Goal: Transaction & Acquisition: Purchase product/service

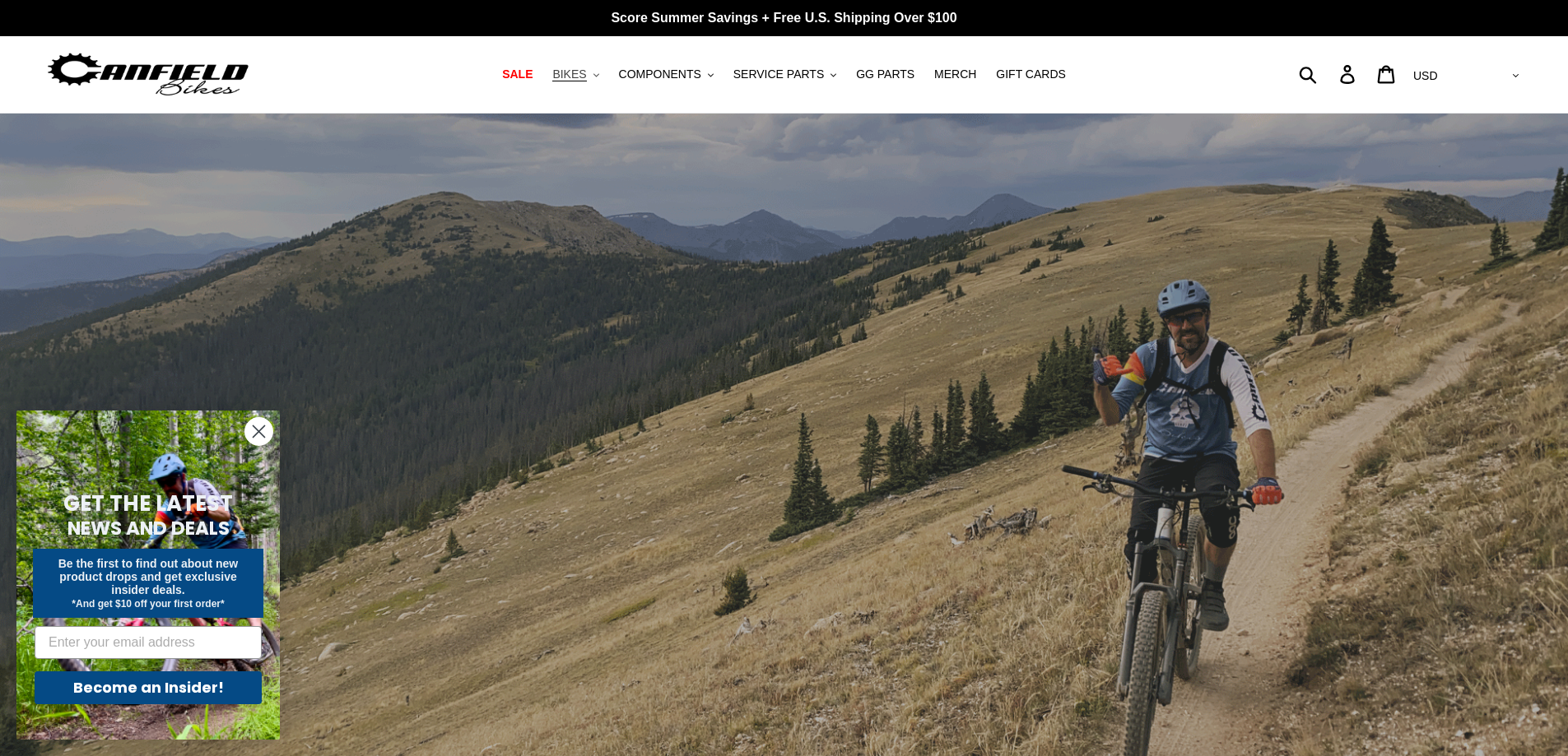
click at [604, 72] on button "BIKES .cls-1{fill:#231f20}" at bounding box center [575, 74] width 62 height 23
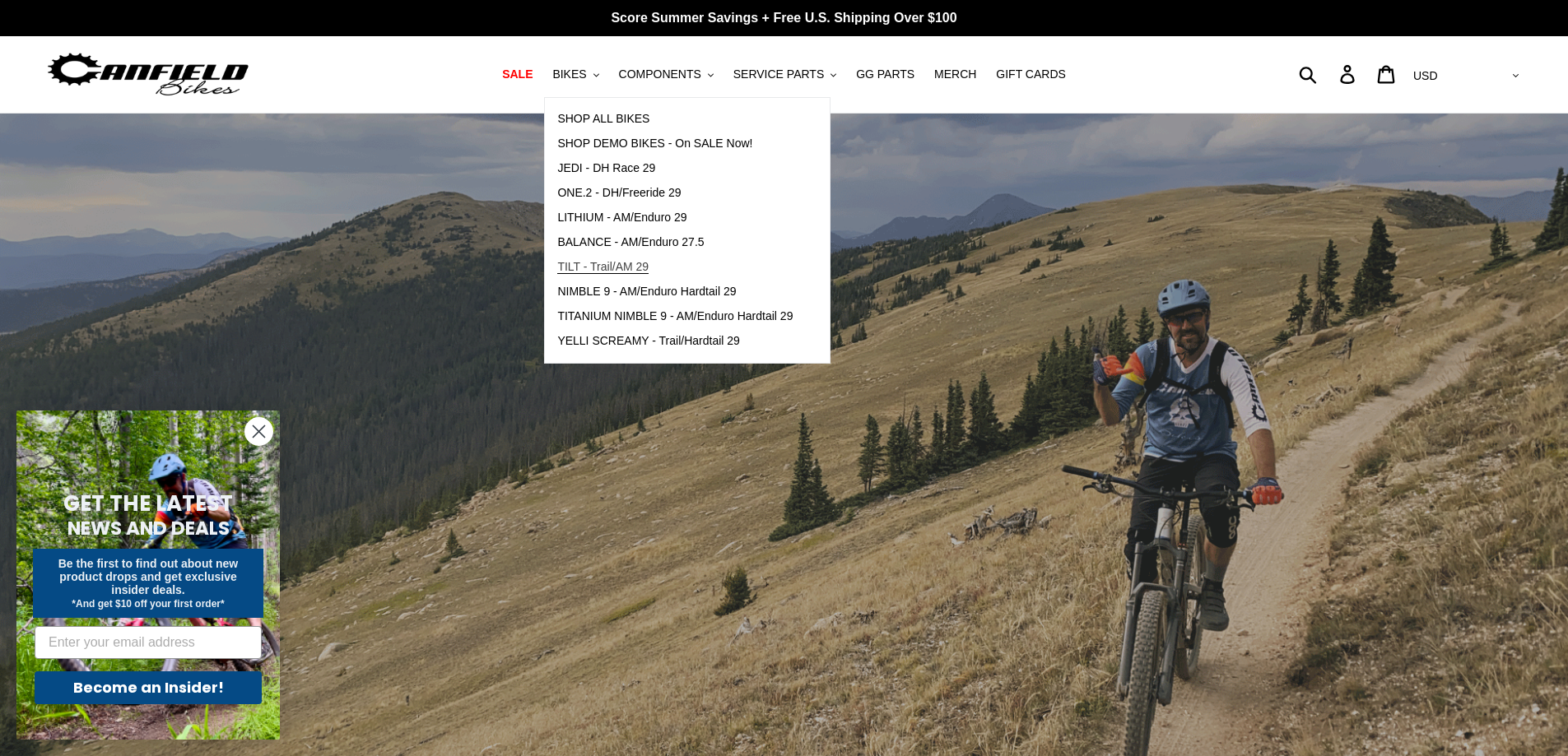
click at [639, 267] on span "TILT - Trail/AM 29" at bounding box center [603, 267] width 92 height 14
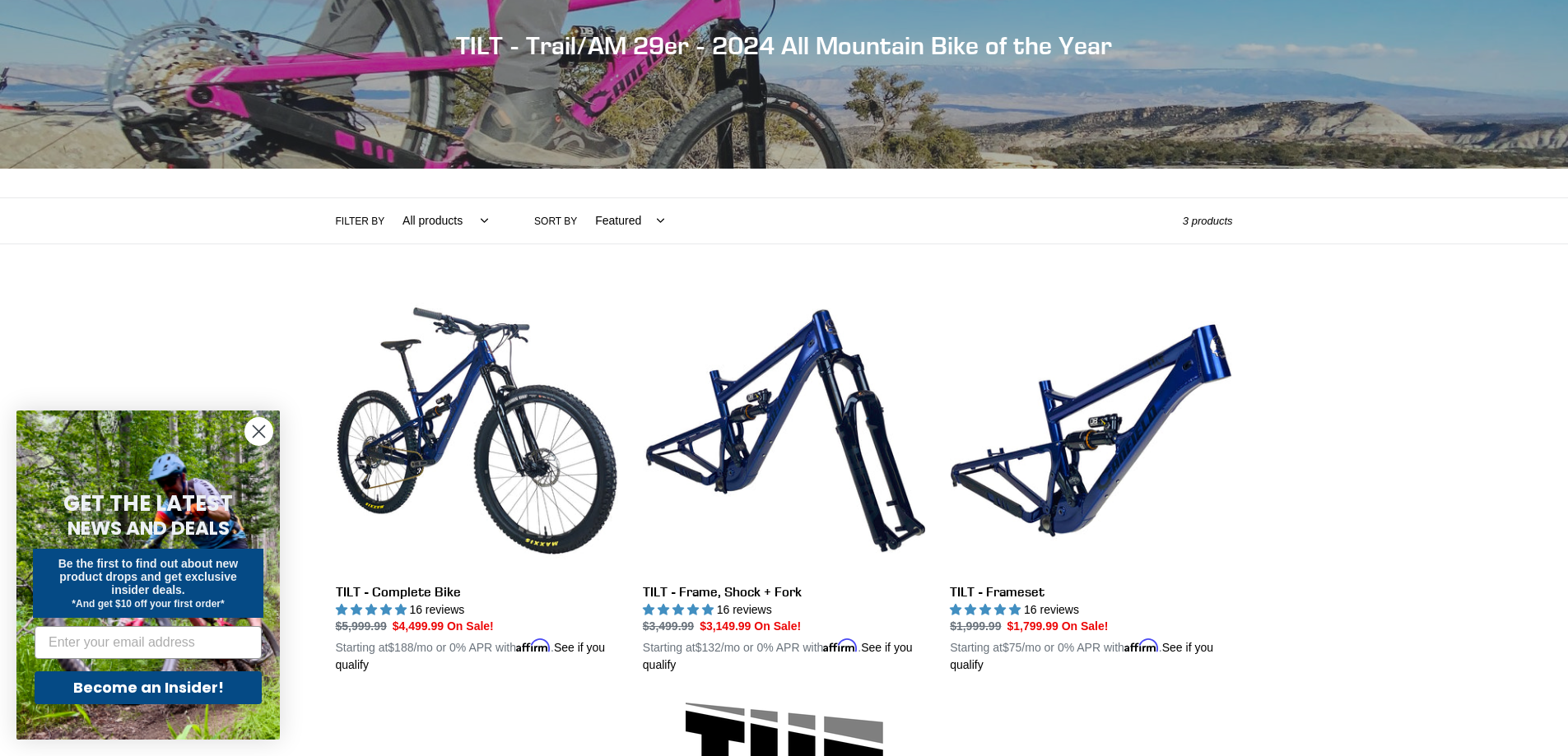
scroll to position [246, 0]
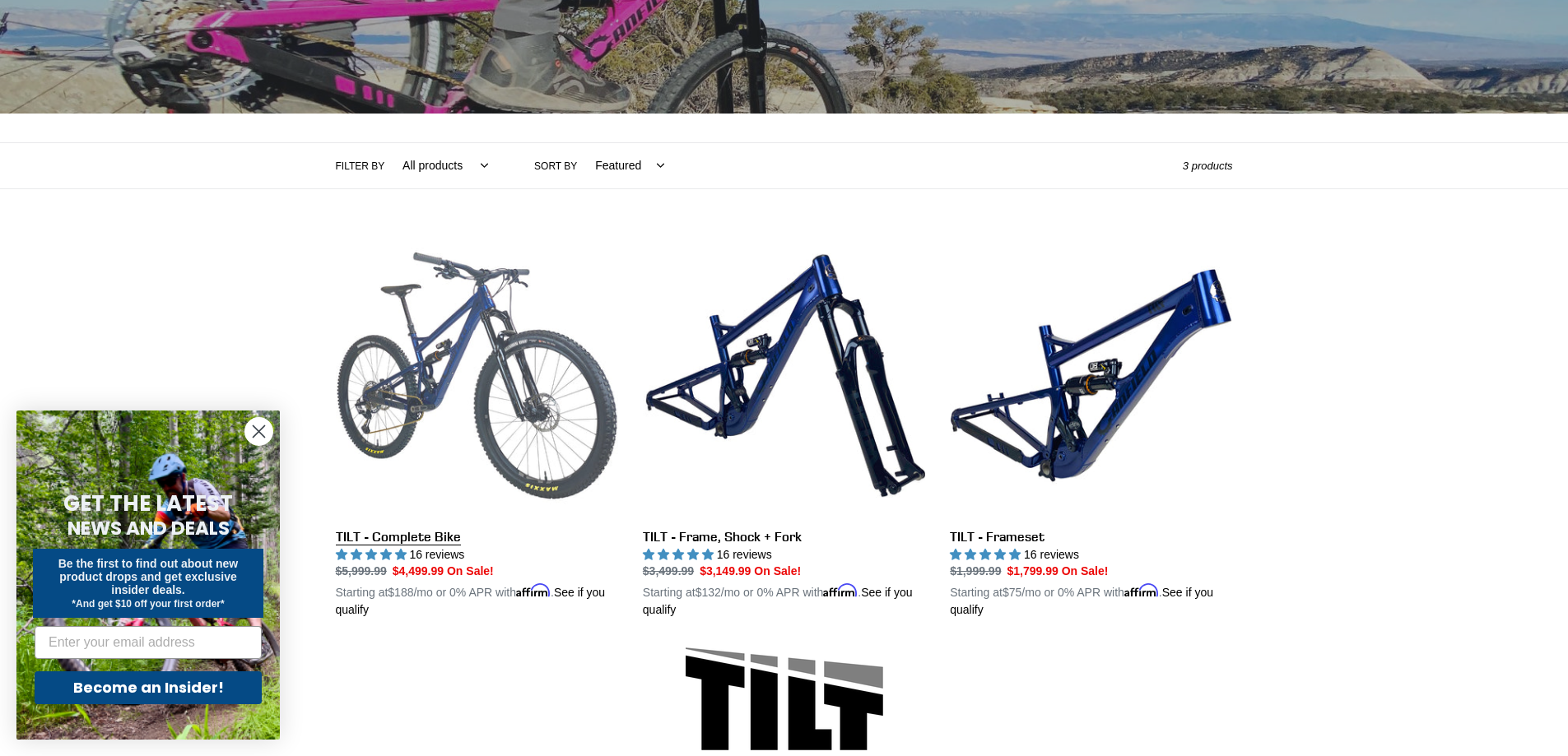
click at [421, 530] on link "TILT - Complete Bike" at bounding box center [476, 427] width 282 height 385
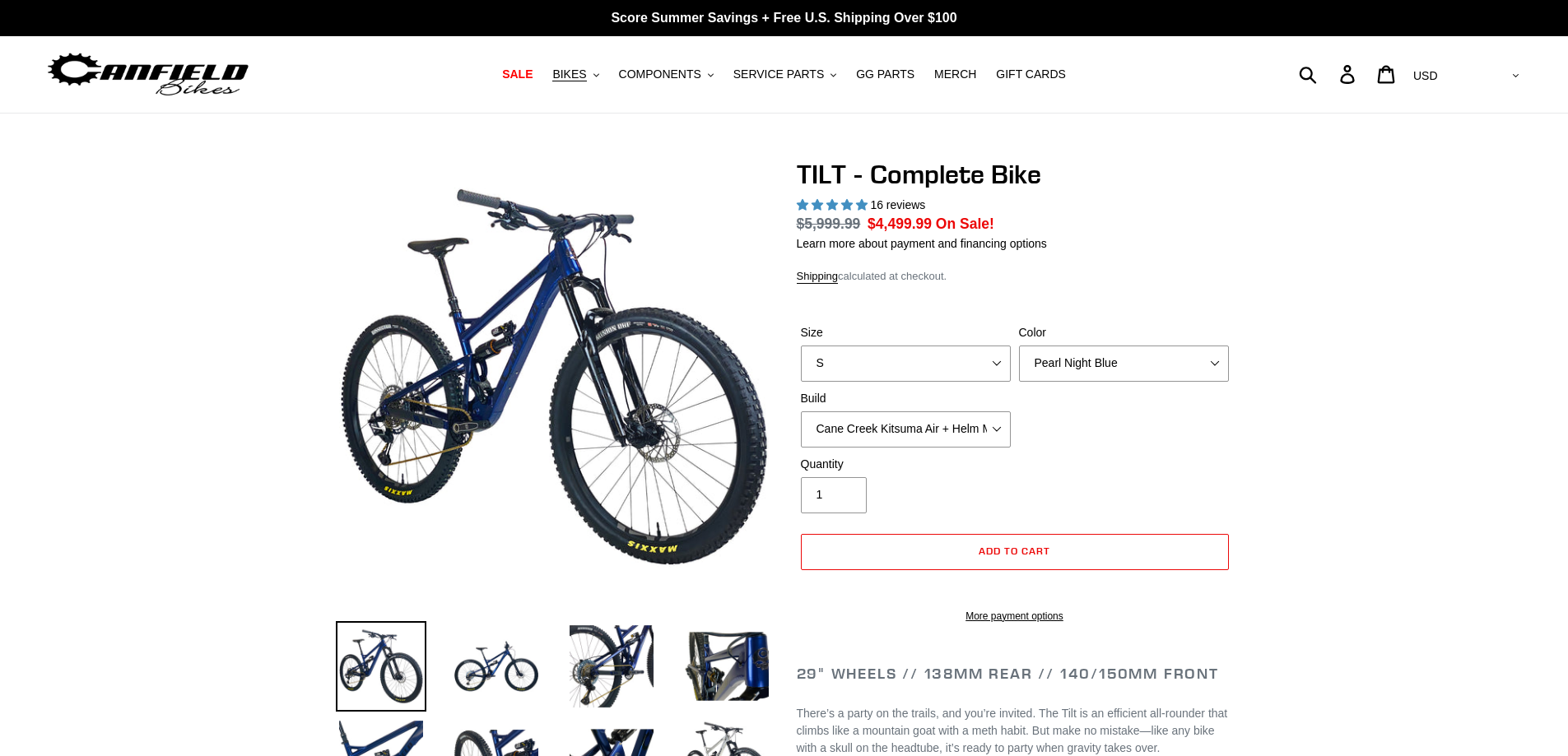
select select "highest-rating"
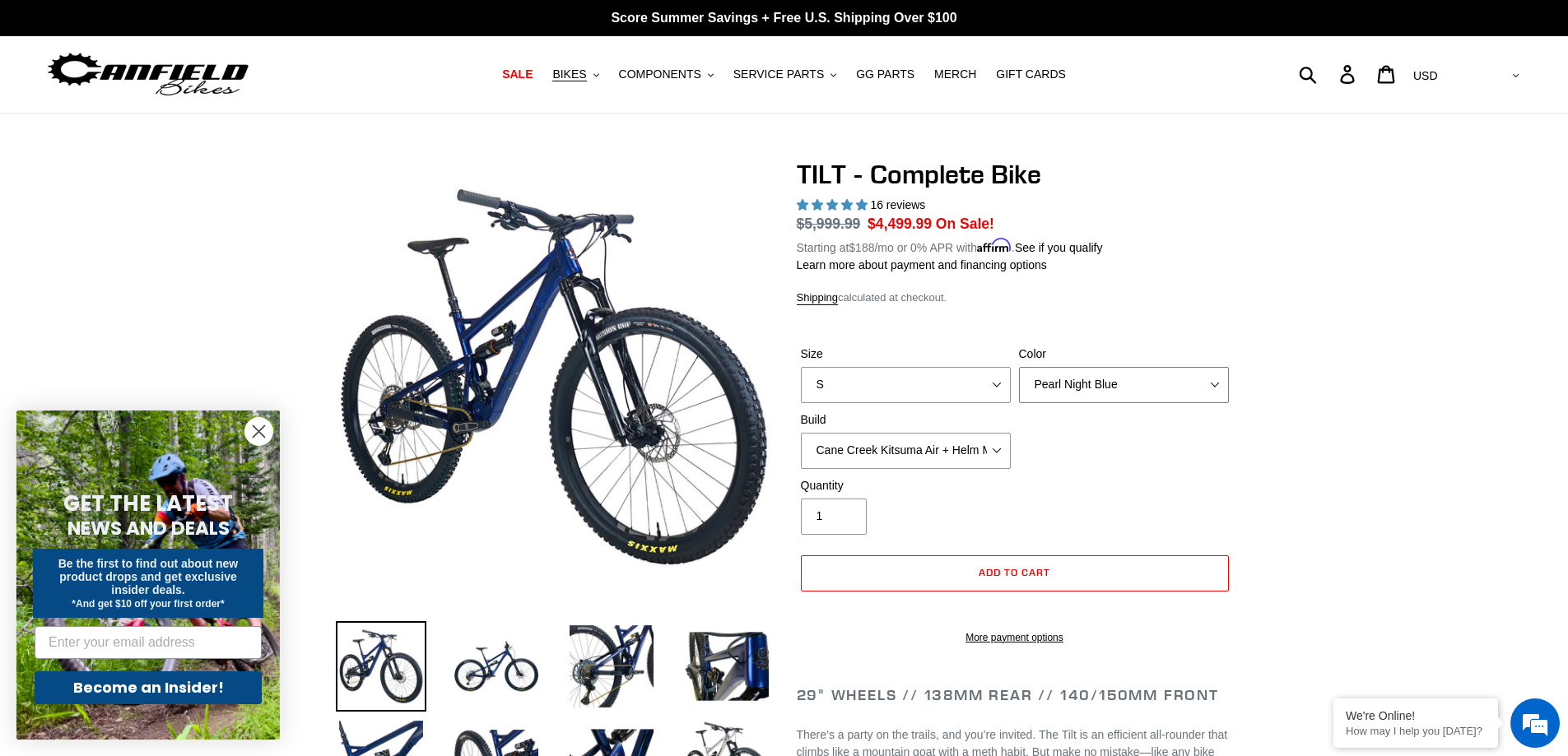
click at [1171, 390] on select "Pearl Night Blue Stealth Silver Raw" at bounding box center [1123, 384] width 210 height 36
click at [1019, 367] on select "Pearl Night Blue Stealth Silver Raw" at bounding box center [1123, 384] width 210 height 36
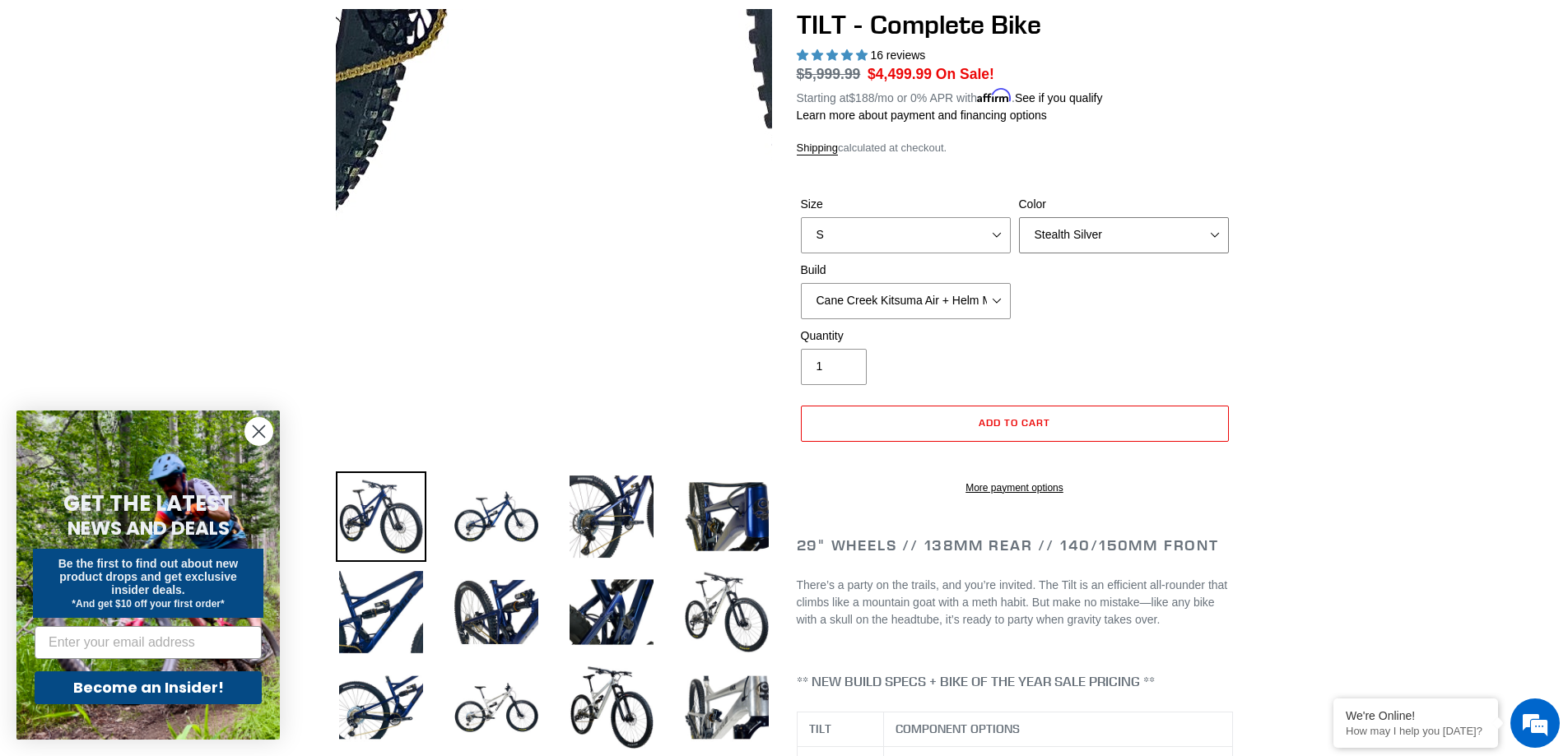
scroll to position [494, 0]
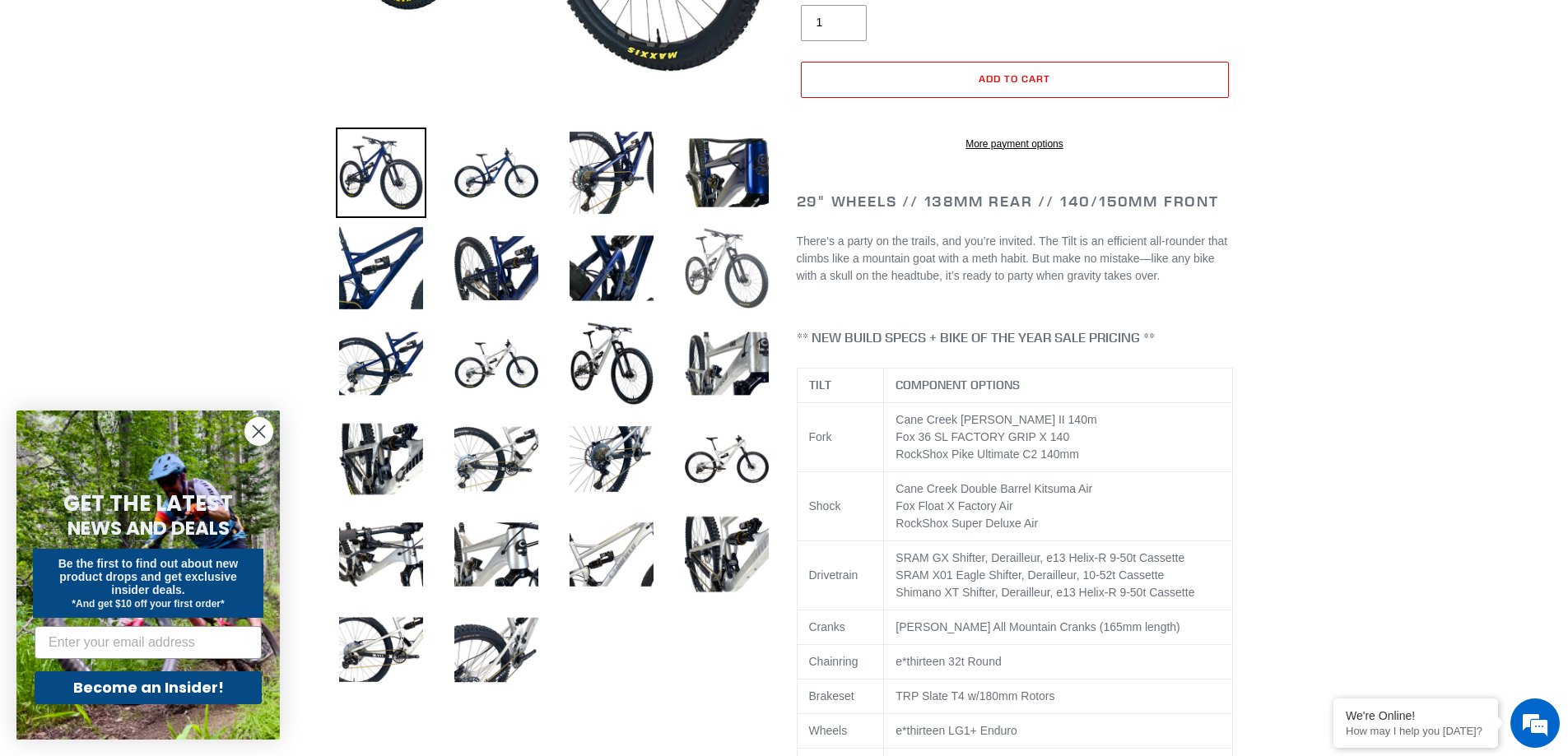
click at [758, 271] on img at bounding box center [727, 268] width 91 height 91
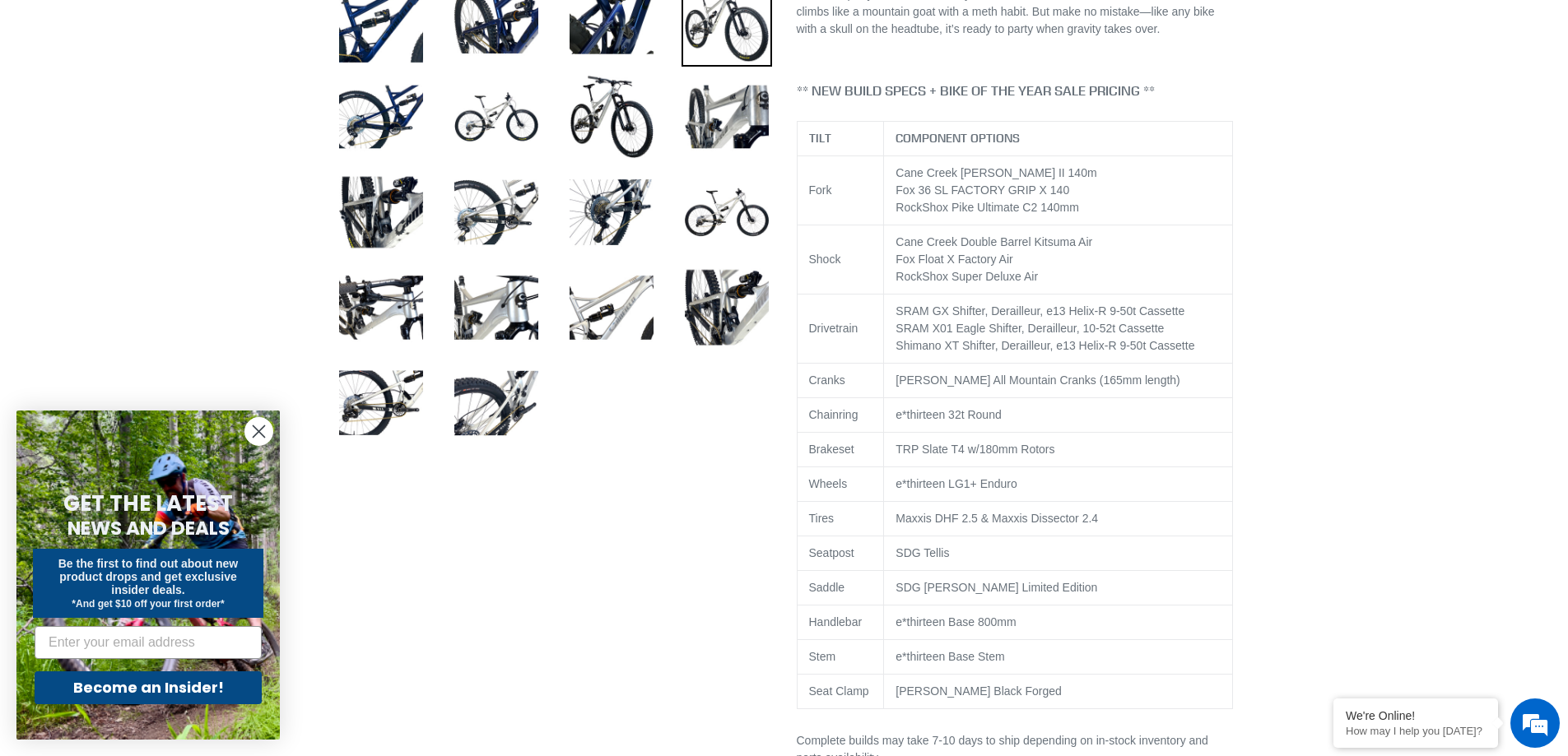
scroll to position [411, 0]
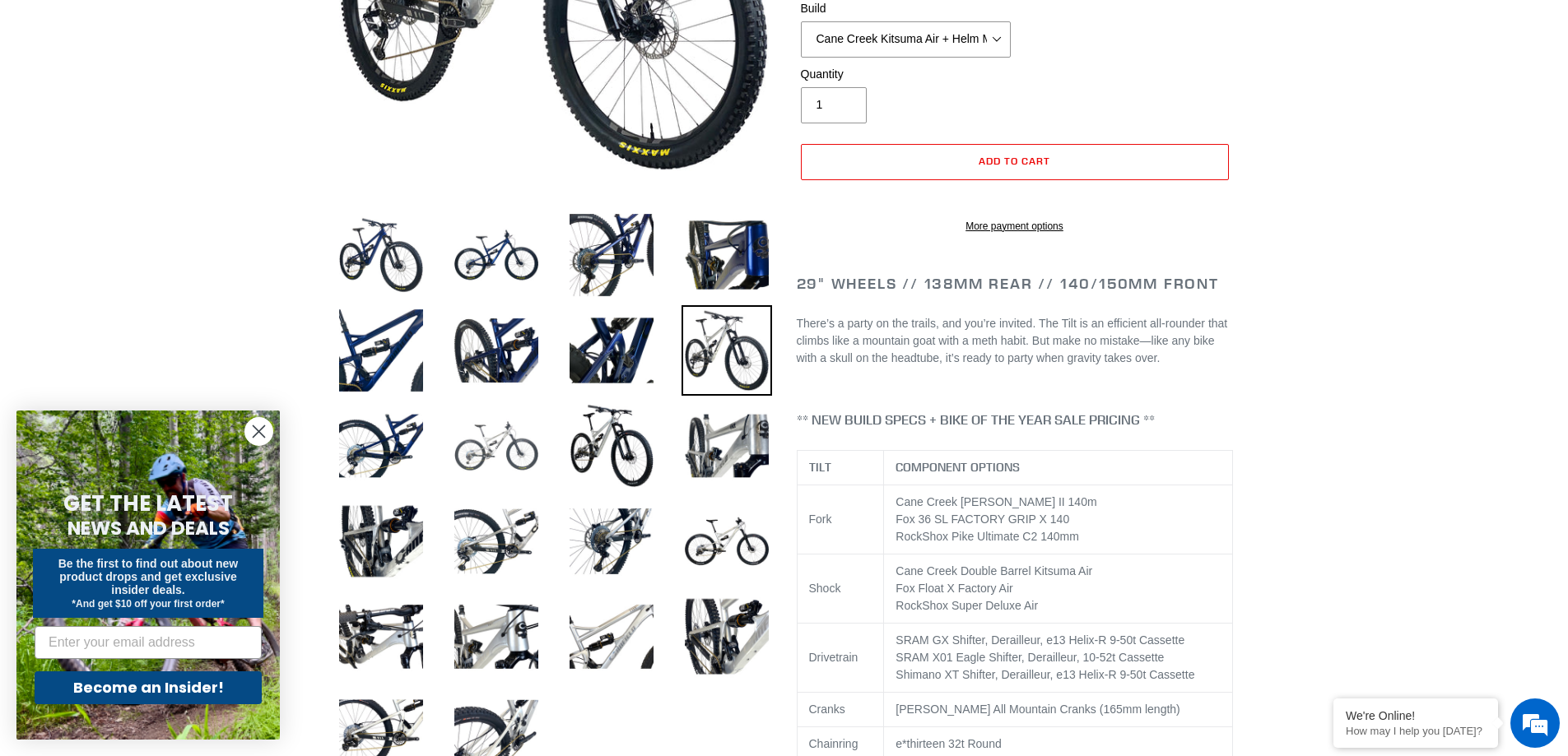
click at [510, 444] on img at bounding box center [496, 446] width 91 height 91
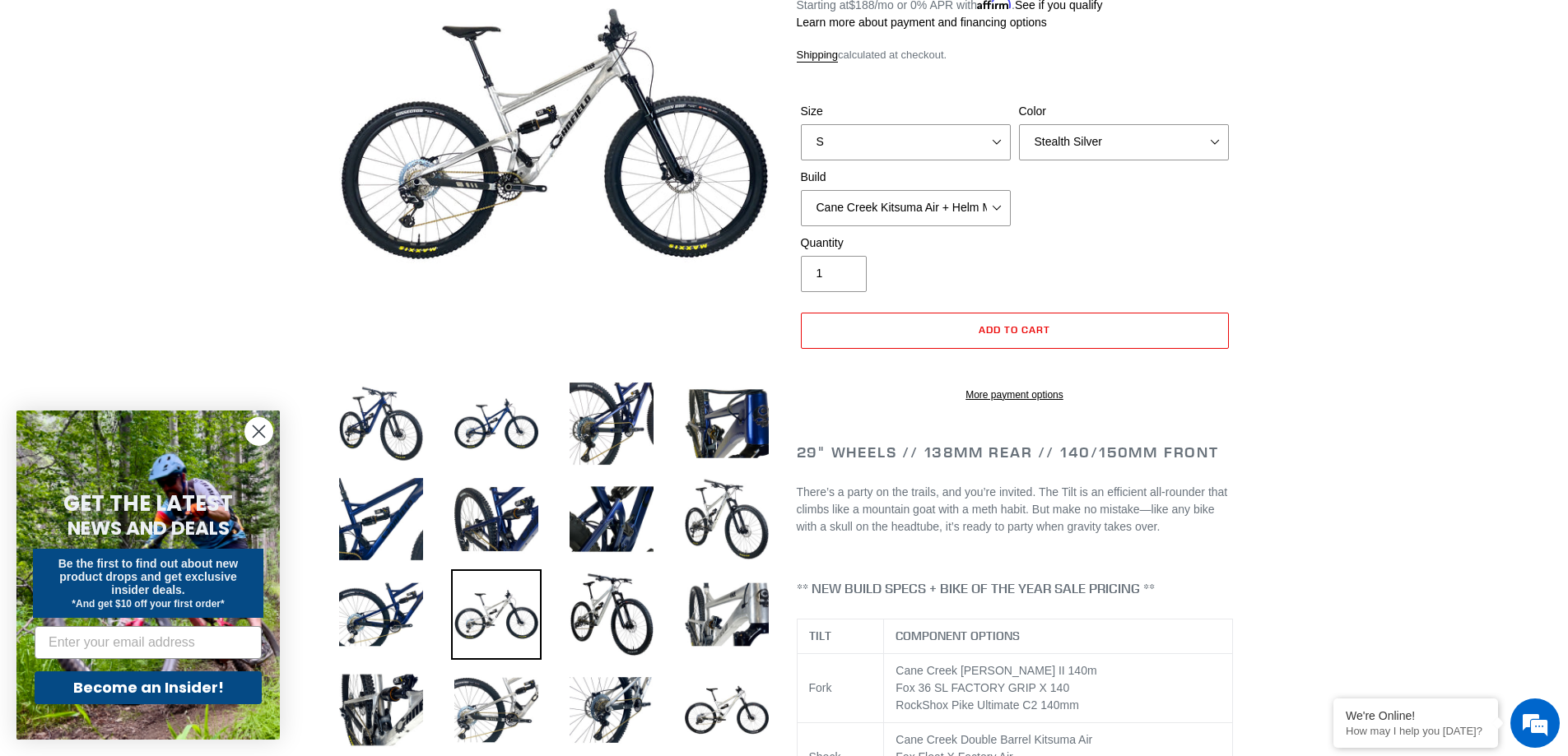
scroll to position [0, 0]
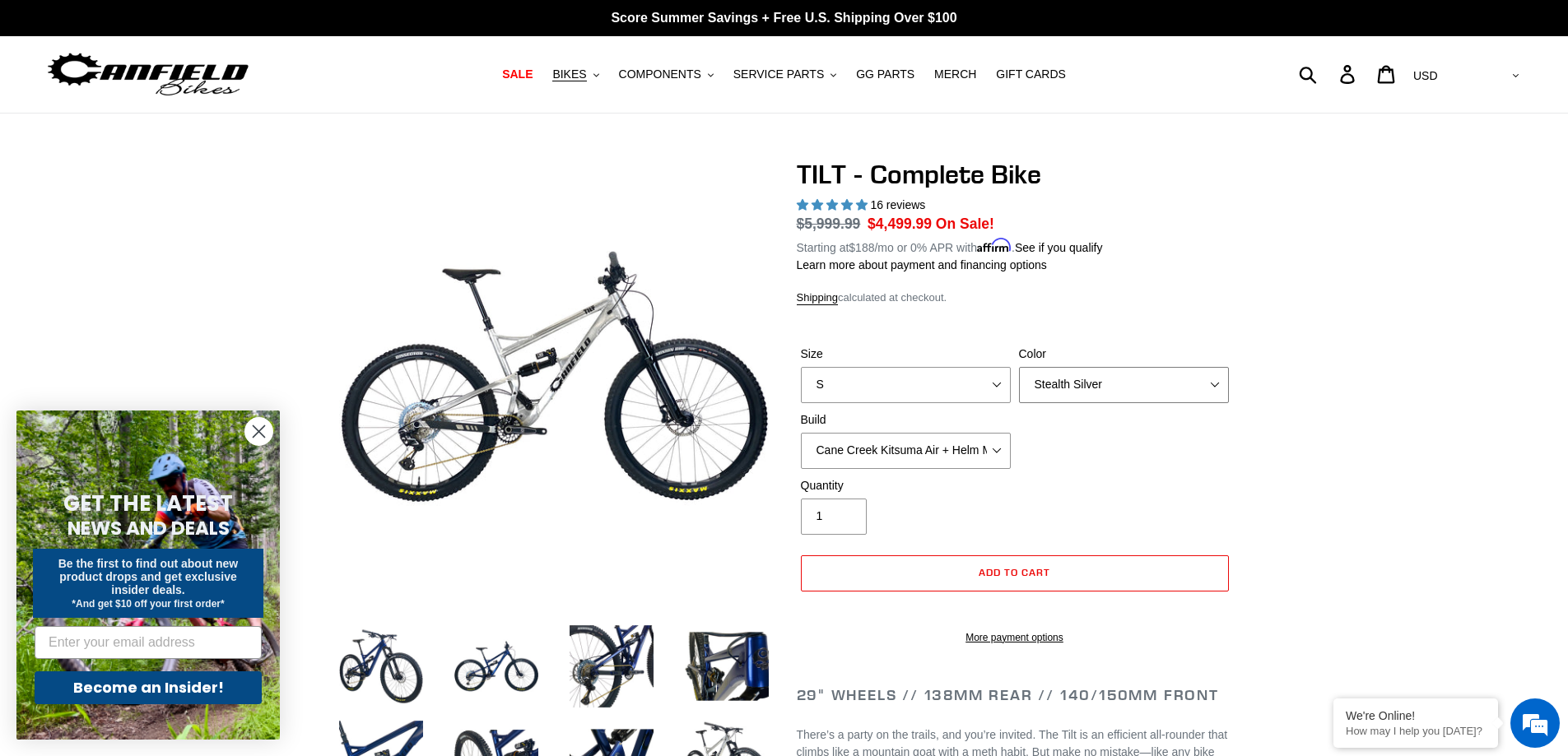
click at [1110, 400] on select "Pearl Night Blue Stealth Silver Raw" at bounding box center [1123, 384] width 210 height 36
click at [1019, 367] on select "Pearl Night Blue Stealth Silver Raw" at bounding box center [1123, 384] width 210 height 36
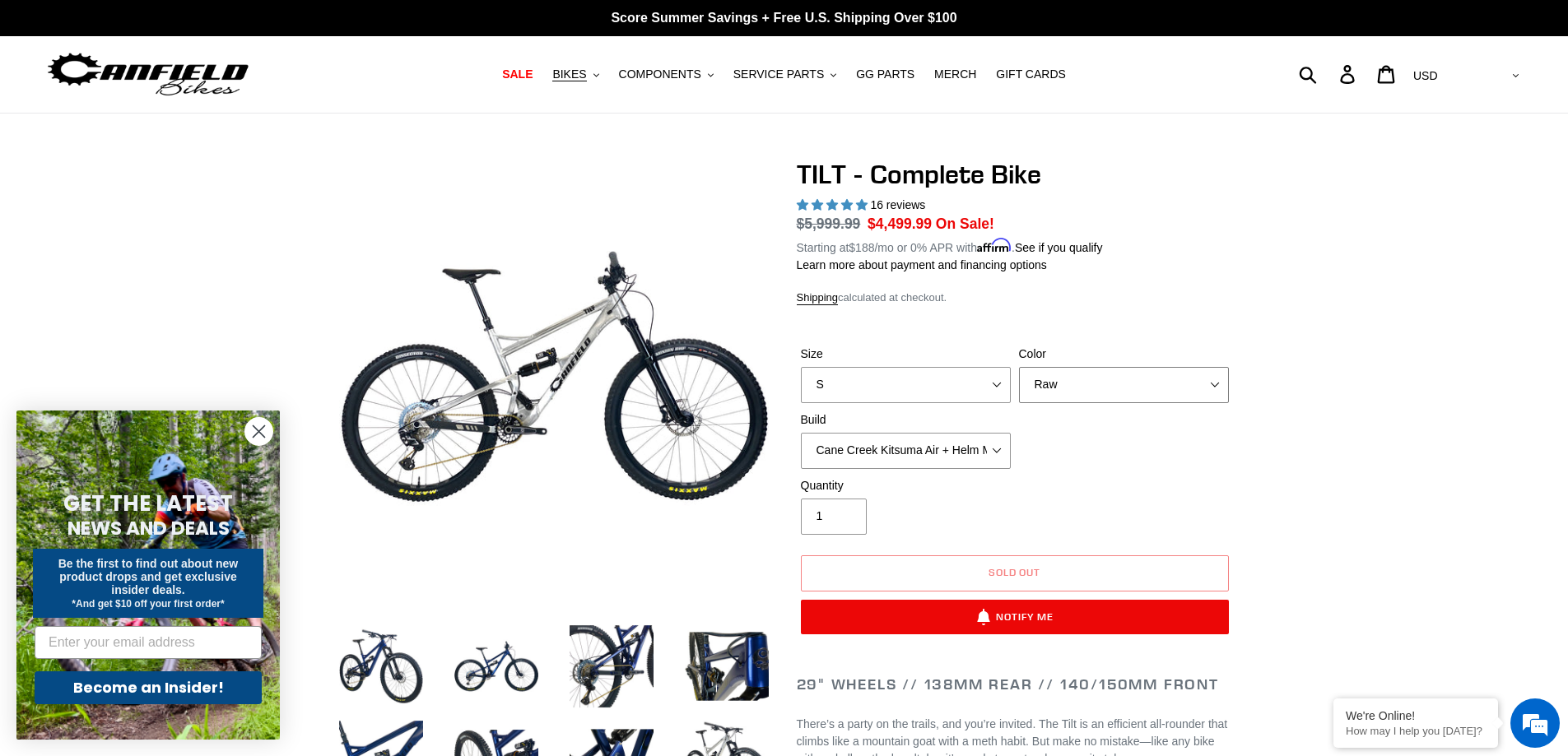
click at [1084, 390] on select "Pearl Night Blue Stealth Silver Raw" at bounding box center [1123, 384] width 210 height 36
select select "Pearl Night Blue"
click at [1019, 367] on select "Pearl Night Blue Stealth Silver Raw" at bounding box center [1123, 384] width 210 height 36
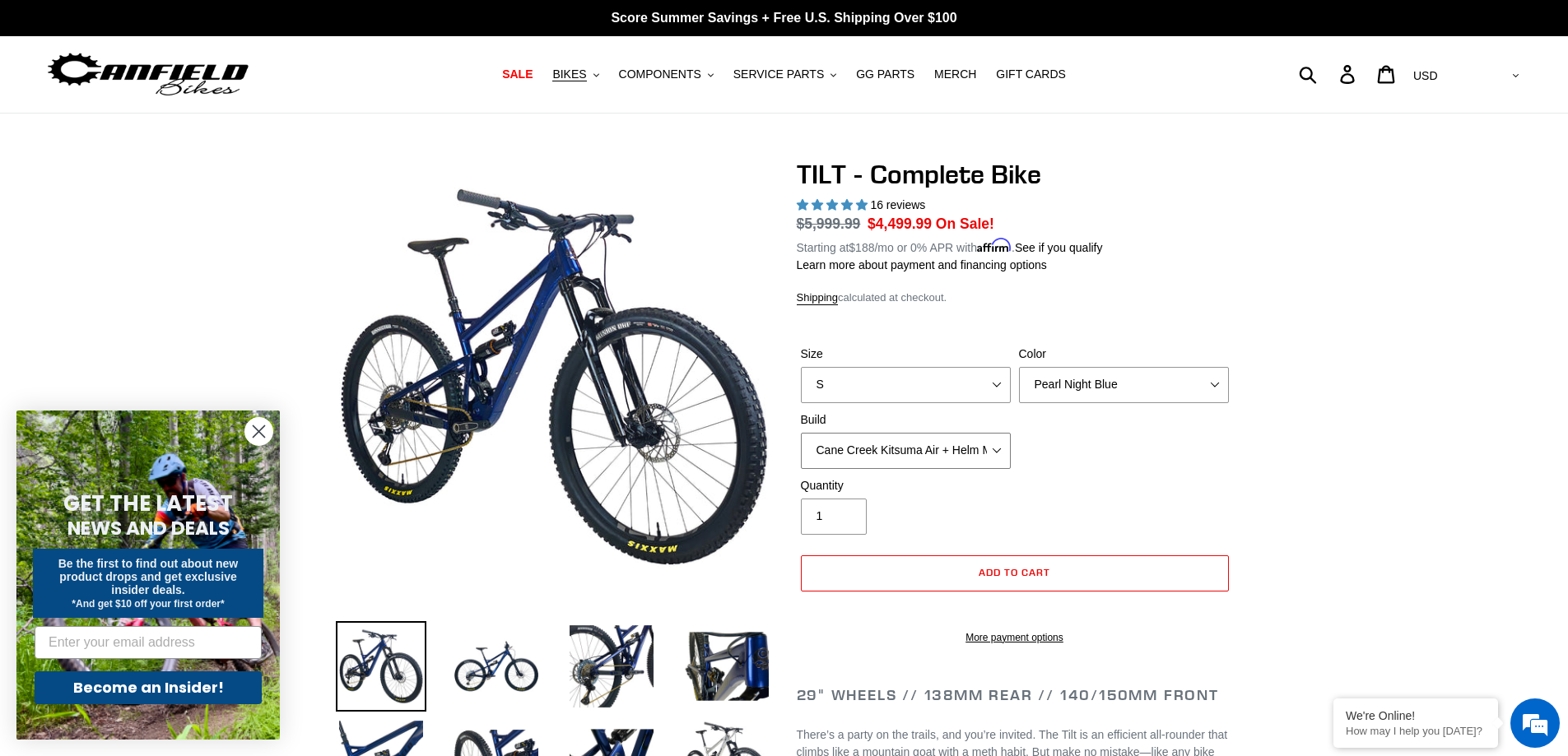
click at [952, 441] on select "Cane Creek Kitsuma Air + Helm MKII 140 + SRAM GX Cane Creek Kitsuma Air + Helm …" at bounding box center [905, 450] width 210 height 36
click at [801, 433] on select "Cane Creek Kitsuma Air + Helm MKII 140 + SRAM GX Cane Creek Kitsuma Air + Helm …" at bounding box center [905, 450] width 210 height 36
click at [980, 456] on select "Cane Creek Kitsuma Air + Helm MKII 140 + SRAM GX Cane Creek Kitsuma Air + Helm …" at bounding box center [905, 450] width 210 height 36
click at [801, 433] on select "Cane Creek Kitsuma Air + Helm MKII 140 + SRAM GX Cane Creek Kitsuma Air + Helm …" at bounding box center [905, 450] width 210 height 36
click at [932, 437] on select "Cane Creek Kitsuma Air + Helm MKII 140 + SRAM GX Cane Creek Kitsuma Air + Helm …" at bounding box center [905, 450] width 210 height 36
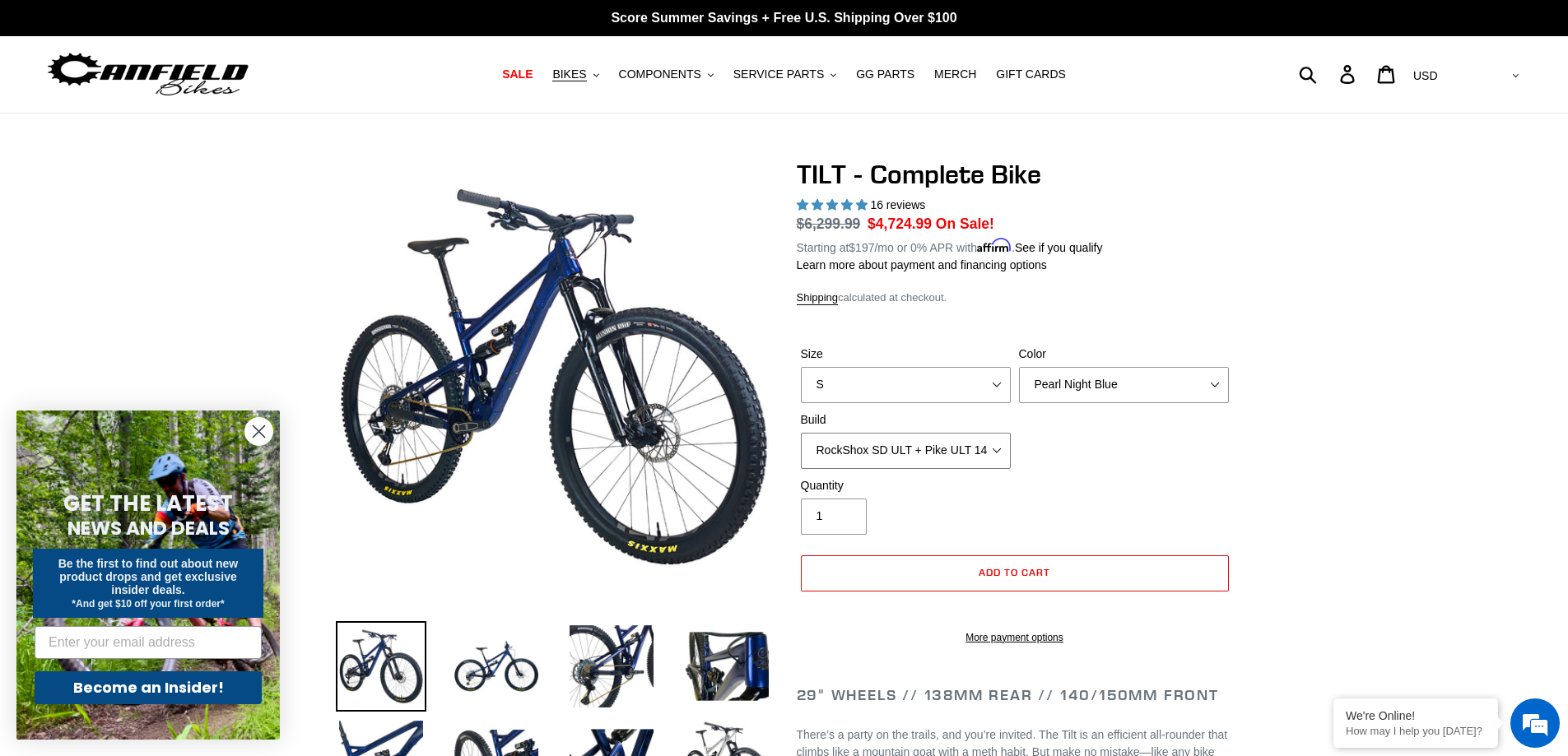
click at [801, 433] on select "Cane Creek Kitsuma Air + Helm MKII 140 + SRAM GX Cane Creek Kitsuma Air + Helm …" at bounding box center [905, 450] width 210 height 36
click at [942, 446] on select "Cane Creek Kitsuma Air + Helm MKII 140 + SRAM GX Cane Creek Kitsuma Air + Helm …" at bounding box center [905, 450] width 210 height 36
click at [801, 433] on select "Cane Creek Kitsuma Air + Helm MKII 140 + SRAM GX Cane Creek Kitsuma Air + Helm …" at bounding box center [905, 450] width 210 height 36
click at [979, 454] on select "Cane Creek Kitsuma Air + Helm MKII 140 + SRAM GX Cane Creek Kitsuma Air + Helm …" at bounding box center [905, 450] width 210 height 36
select select "RockShox SD ULT + Pike ULT 140 + SRAM GX"
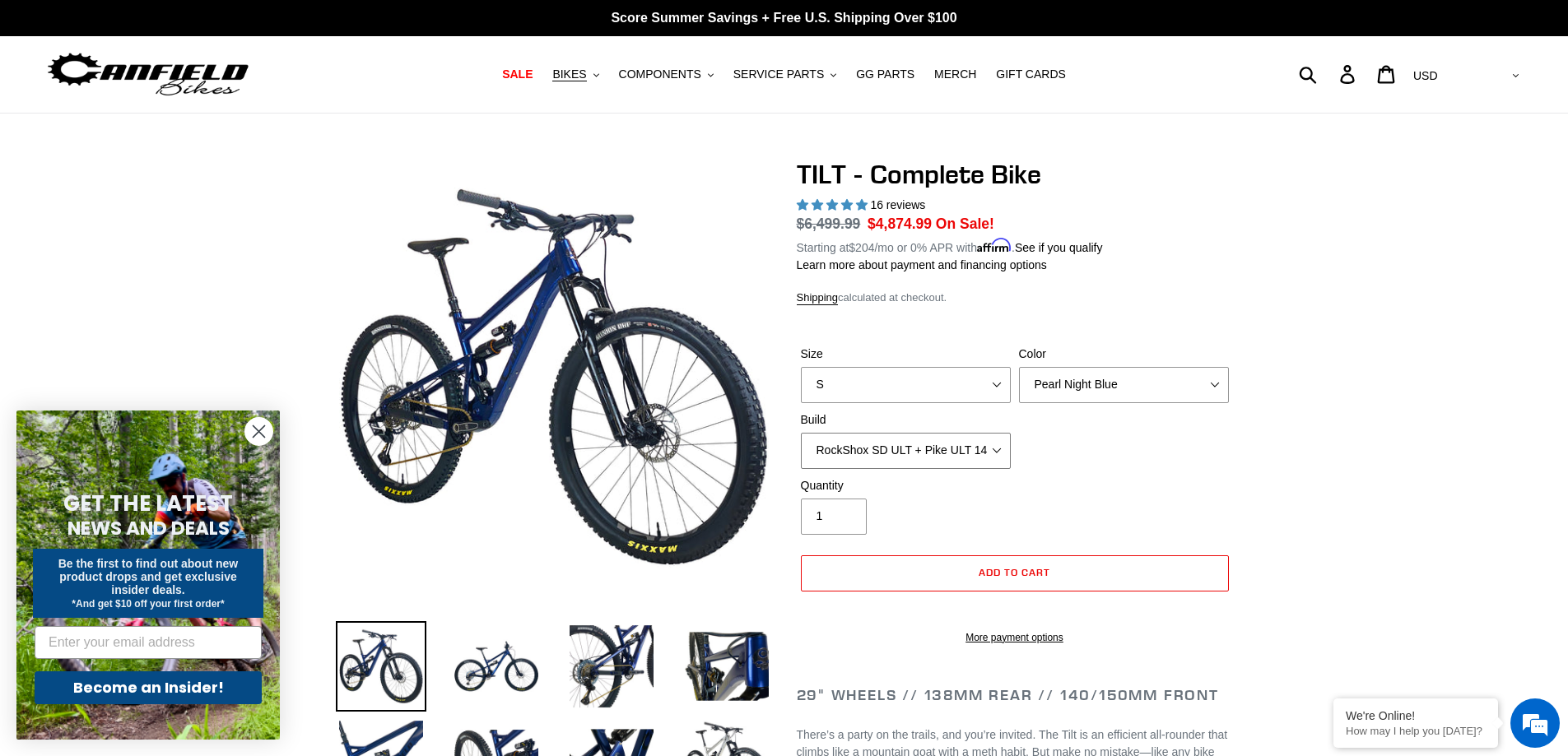
click at [801, 433] on select "Cane Creek Kitsuma Air + Helm MKII 140 + SRAM GX Cane Creek Kitsuma Air + Helm …" at bounding box center [905, 450] width 210 height 36
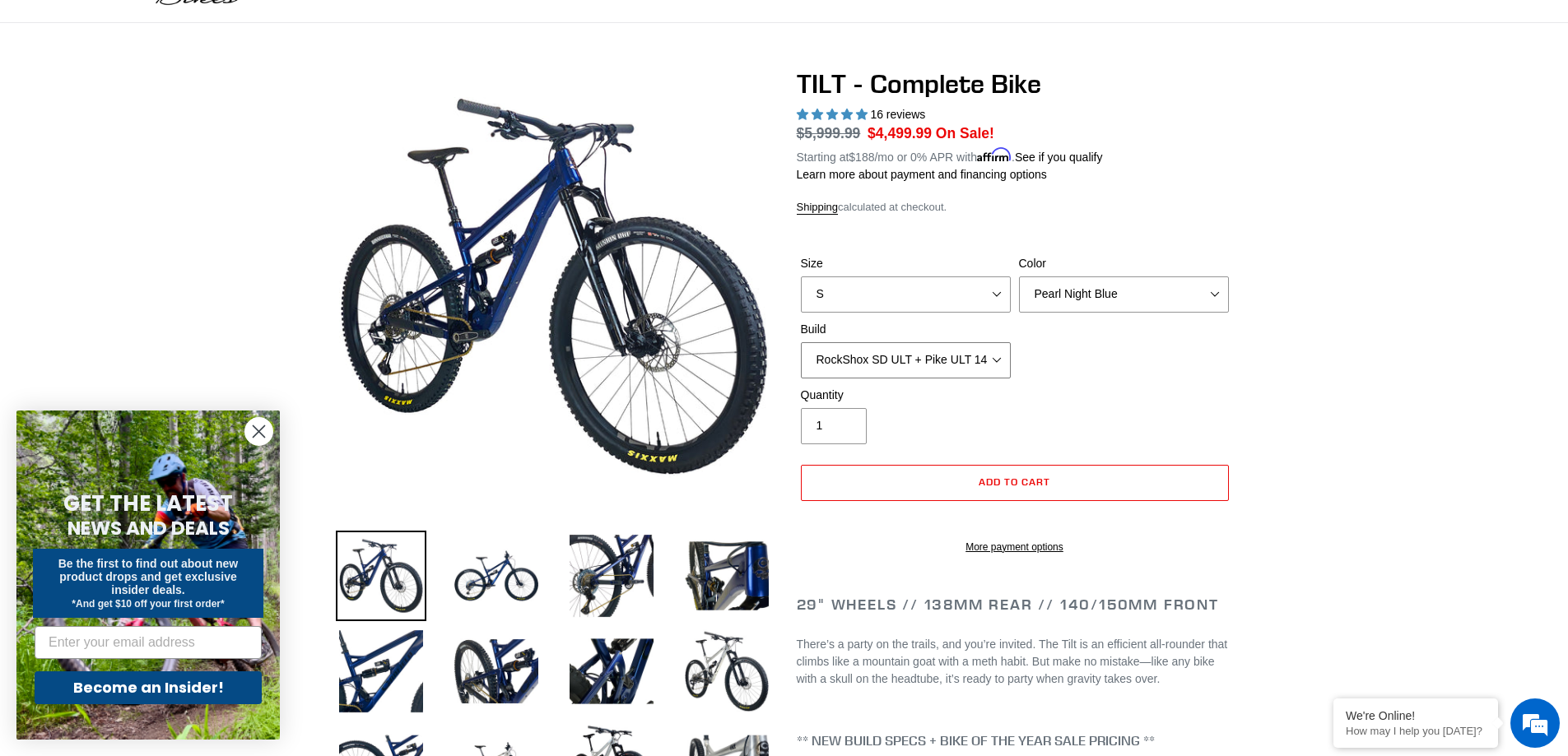
scroll to position [82, 0]
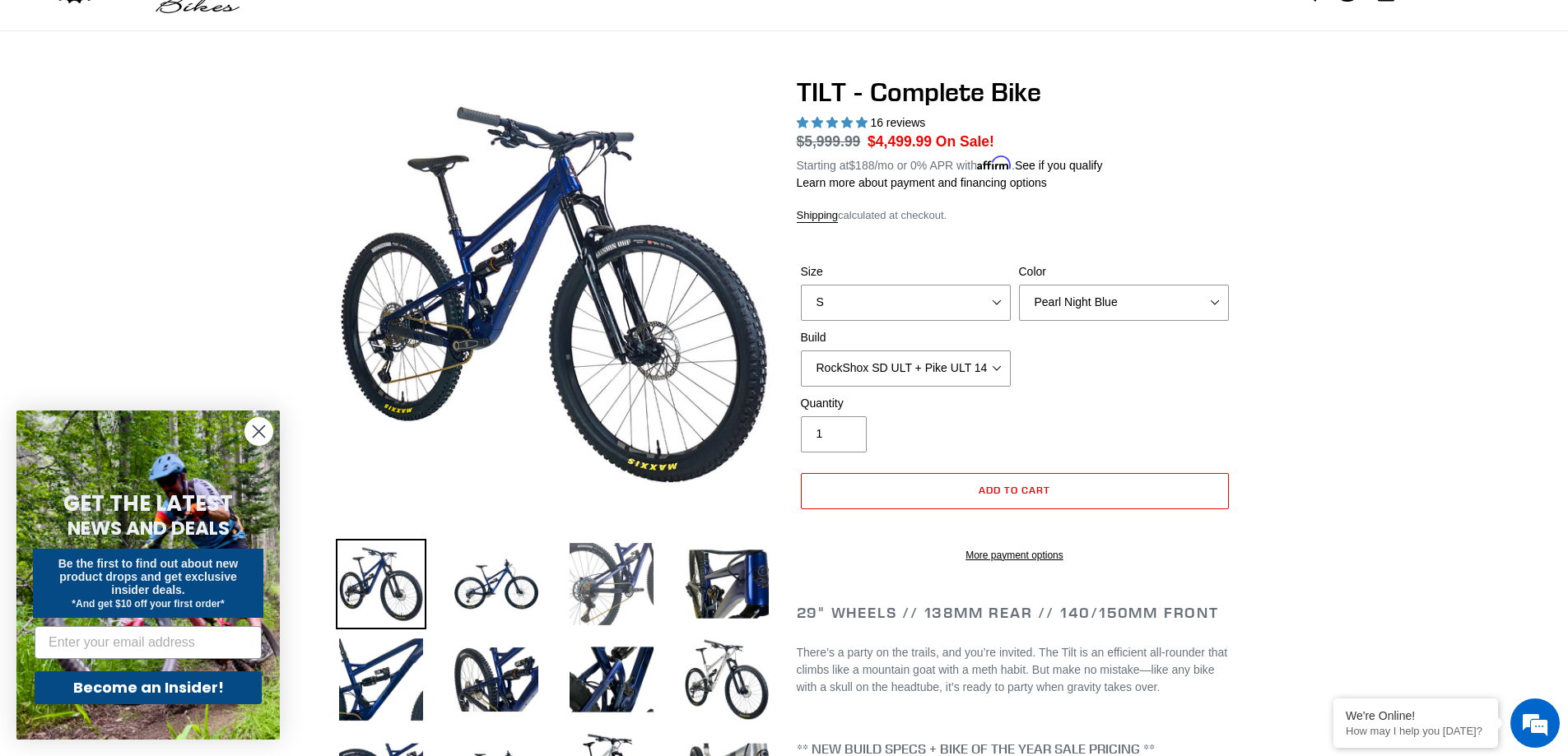
click at [614, 571] on img at bounding box center [611, 584] width 91 height 91
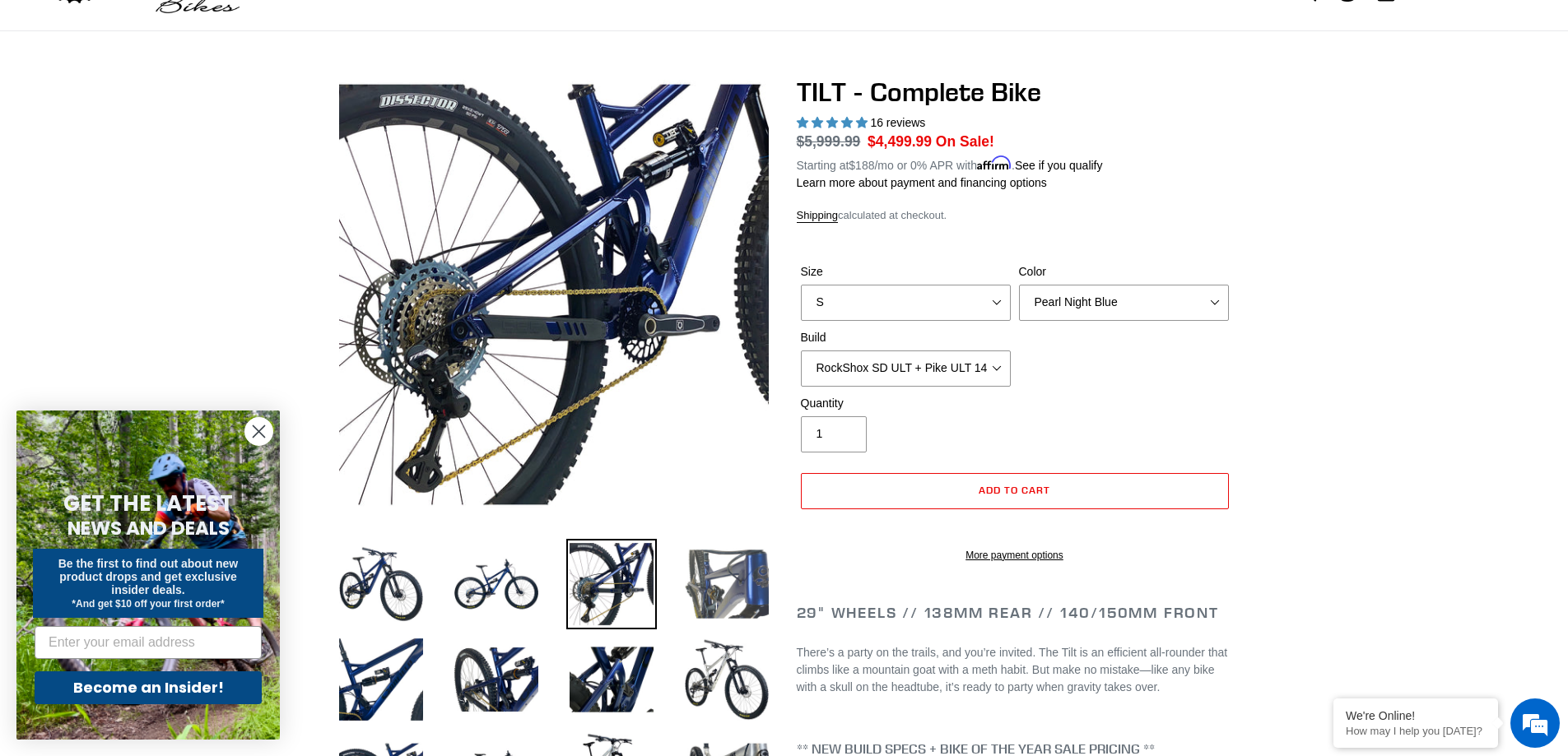
click at [714, 572] on img at bounding box center [727, 584] width 91 height 91
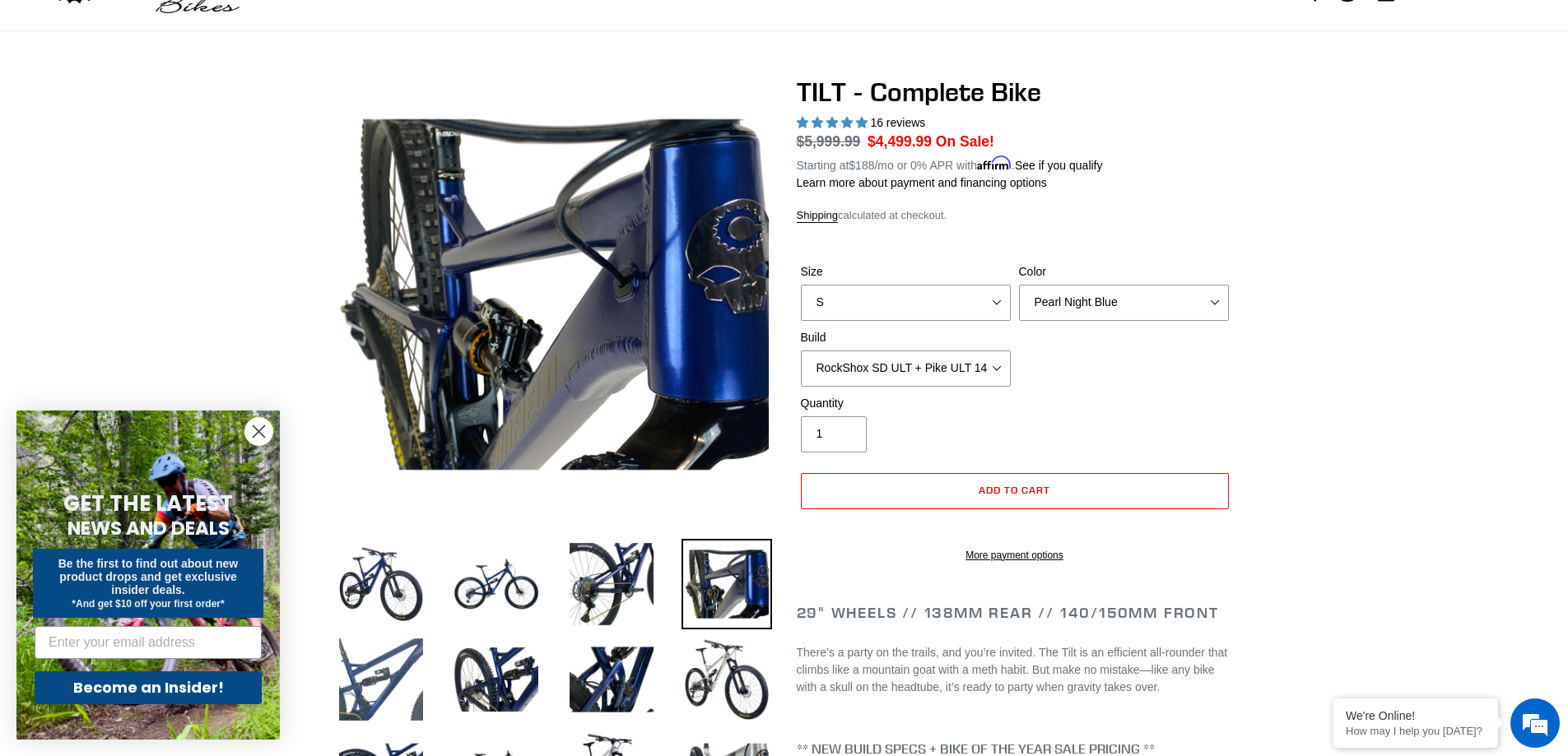
click at [404, 675] on img at bounding box center [381, 679] width 91 height 91
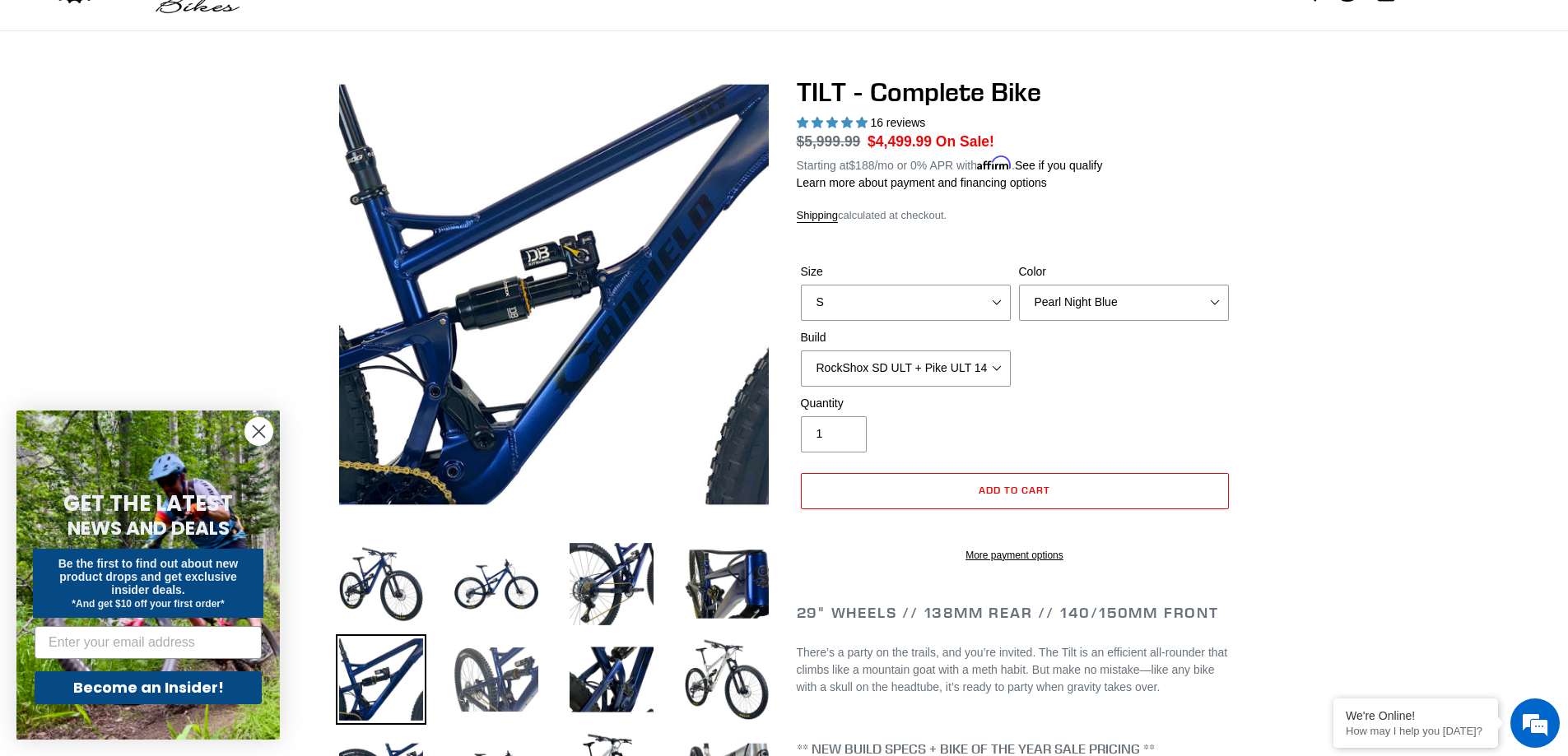
click at [507, 693] on img at bounding box center [496, 679] width 91 height 91
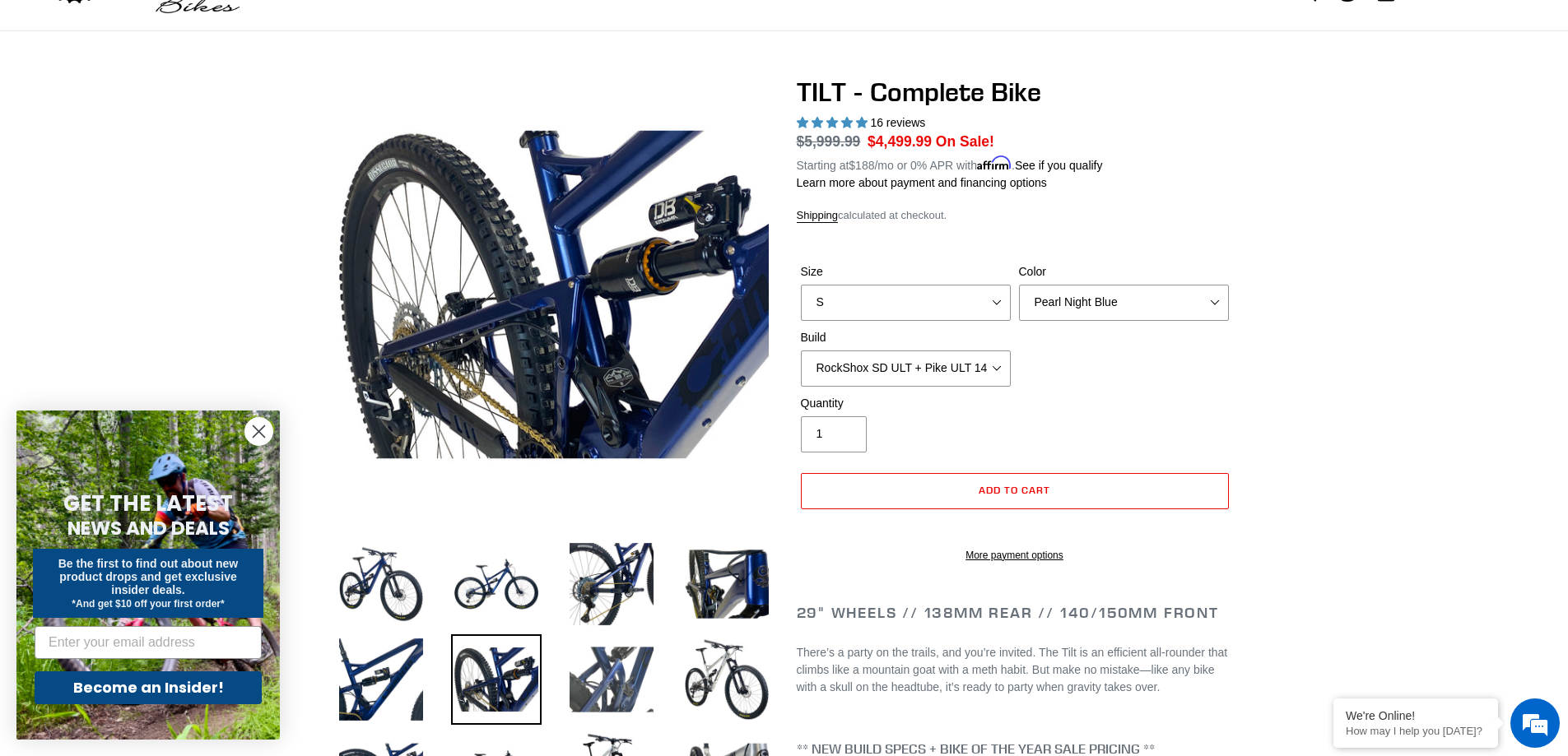
click at [604, 693] on img at bounding box center [611, 679] width 91 height 91
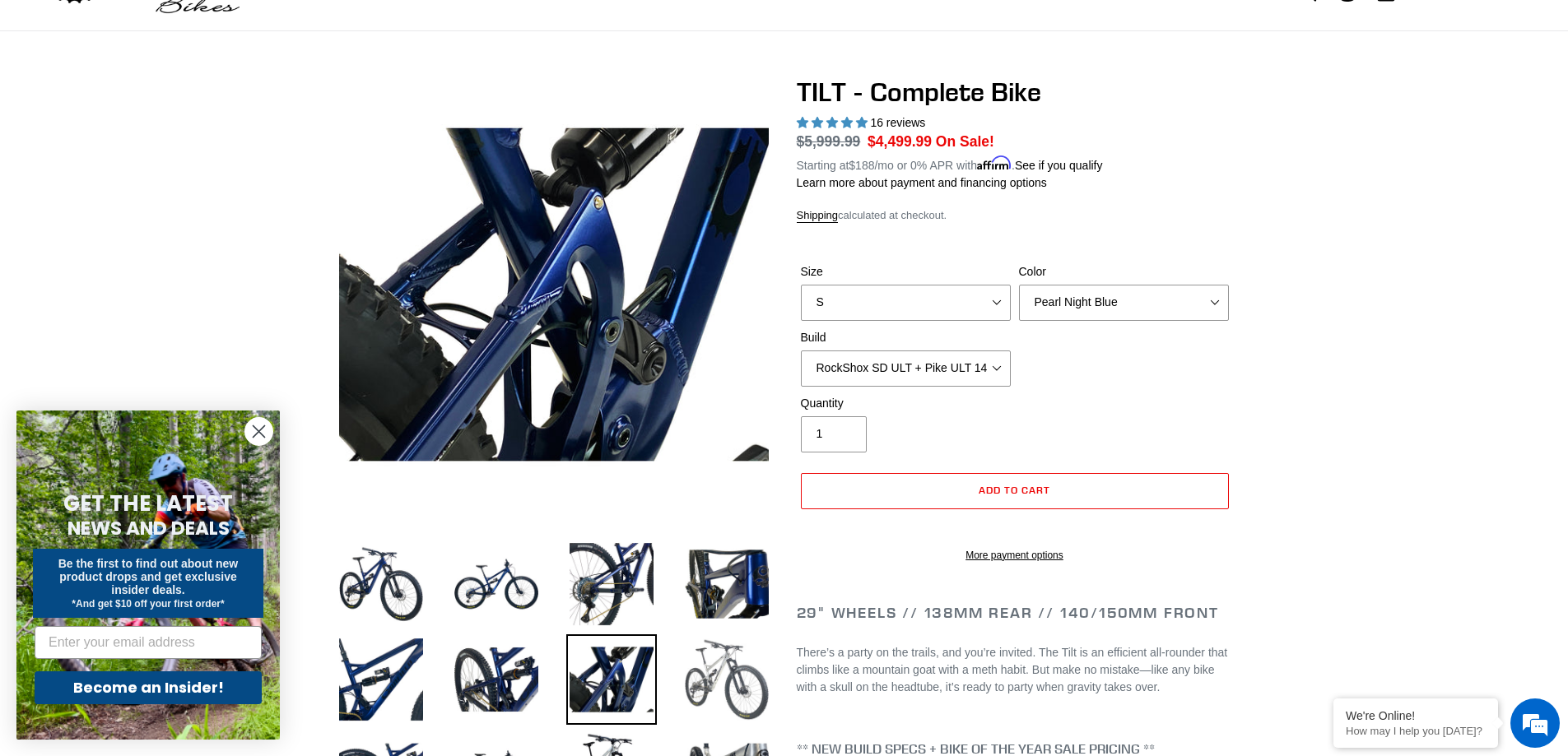
click at [712, 674] on img at bounding box center [727, 679] width 91 height 91
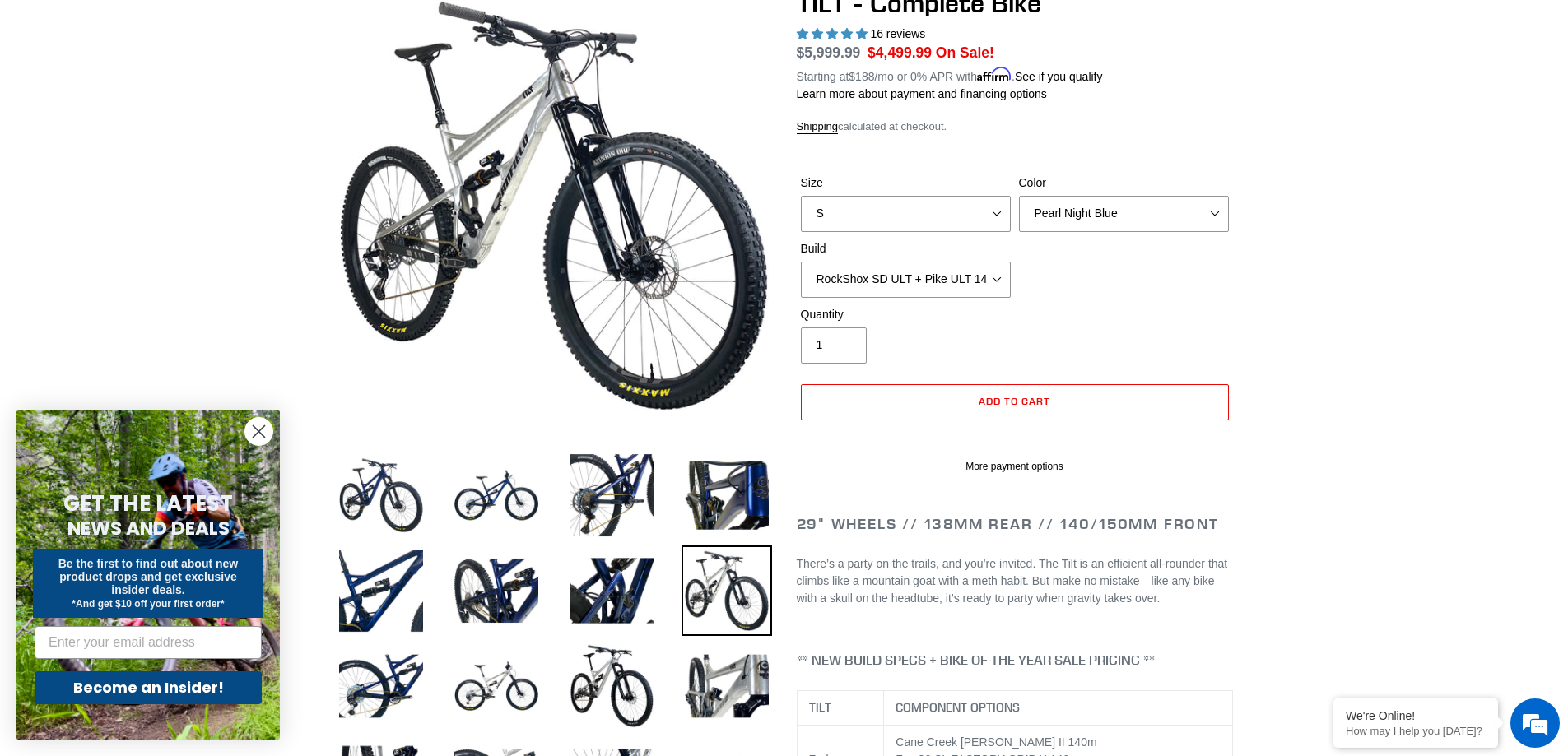
scroll to position [165, 0]
